Goal: Browse casually

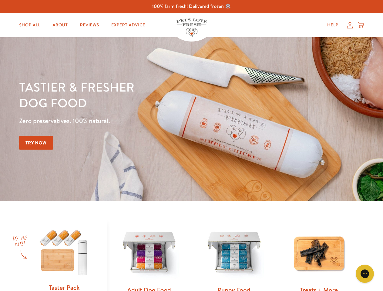
click at [192, 146] on div "Tastier & fresher dog food Zero preservatives. 100% natural. Try Now" at bounding box center [134, 119] width 230 height 80
click at [365, 274] on icon "Gorgias live chat" at bounding box center [365, 274] width 6 height 6
